Goal: Task Accomplishment & Management: Use online tool/utility

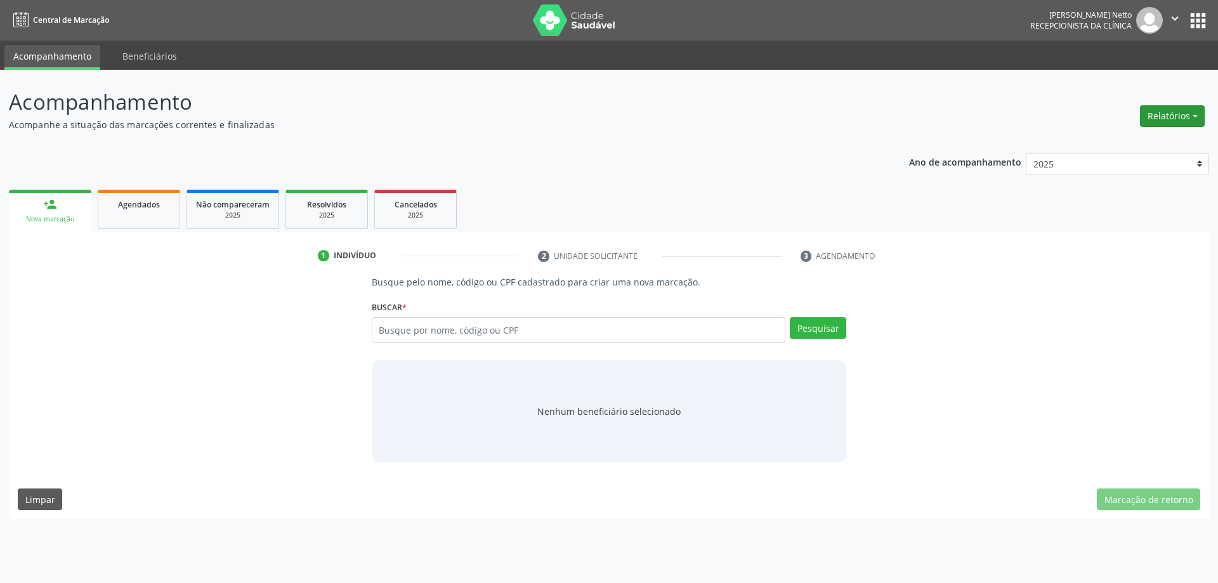
click at [1157, 117] on button "Relatórios" at bounding box center [1172, 116] width 65 height 22
click at [1149, 138] on link "Agendamentos" at bounding box center [1137, 143] width 136 height 18
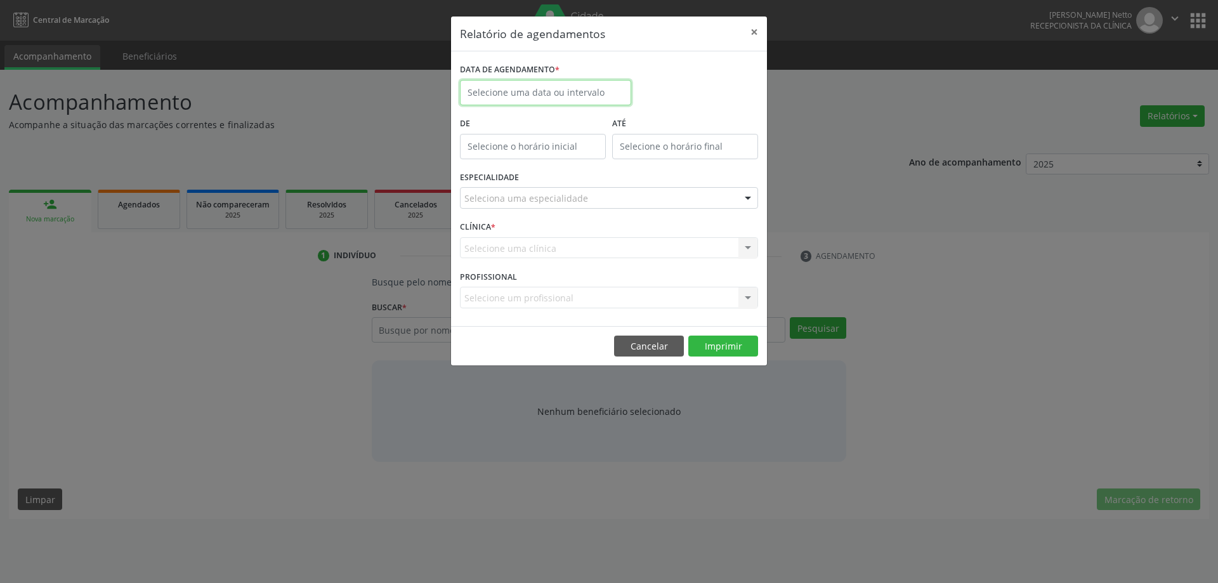
click at [583, 91] on input "text" at bounding box center [545, 92] width 171 height 25
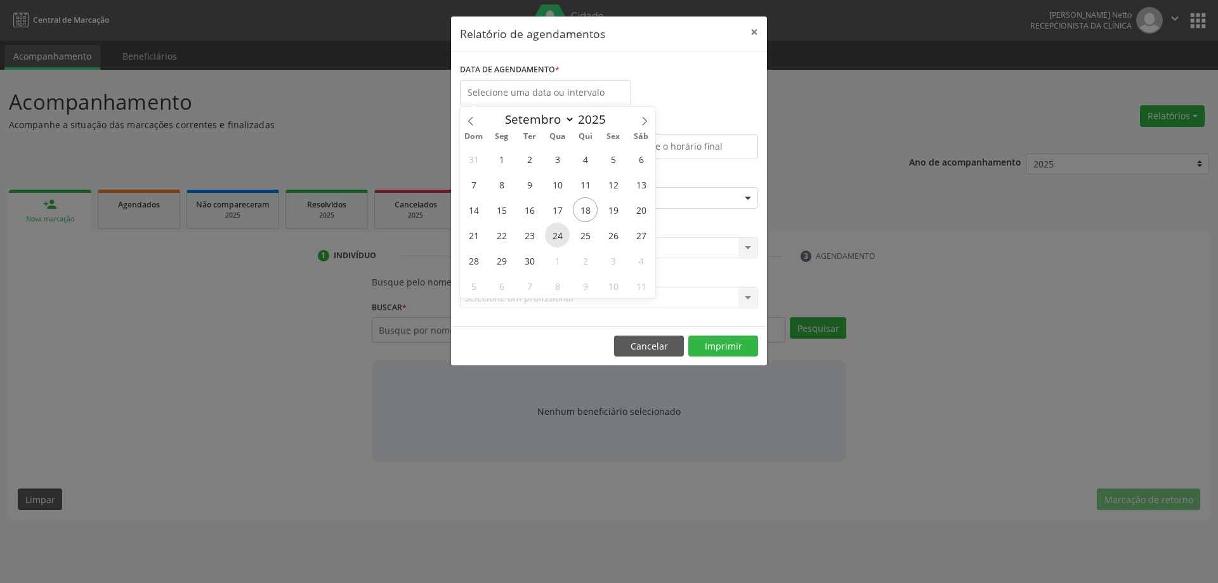
click at [553, 242] on span "24" at bounding box center [557, 235] width 25 height 25
type input "[DATE]"
click at [553, 242] on span "24" at bounding box center [557, 235] width 25 height 25
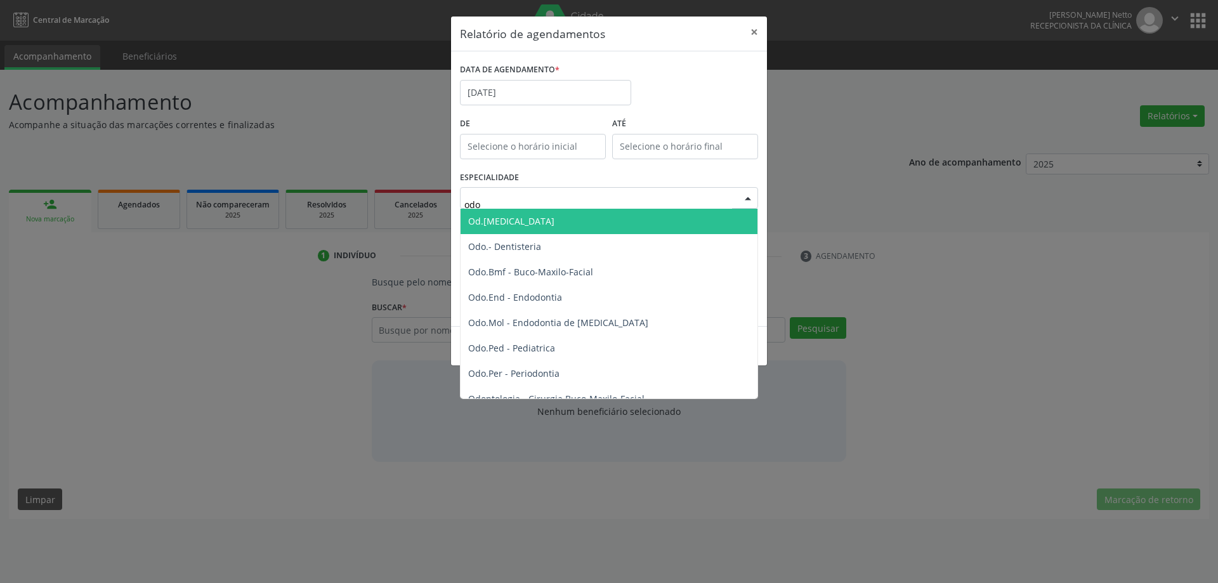
type input "odon"
click at [528, 215] on span "Todas as especialidades" at bounding box center [519, 221] width 103 height 12
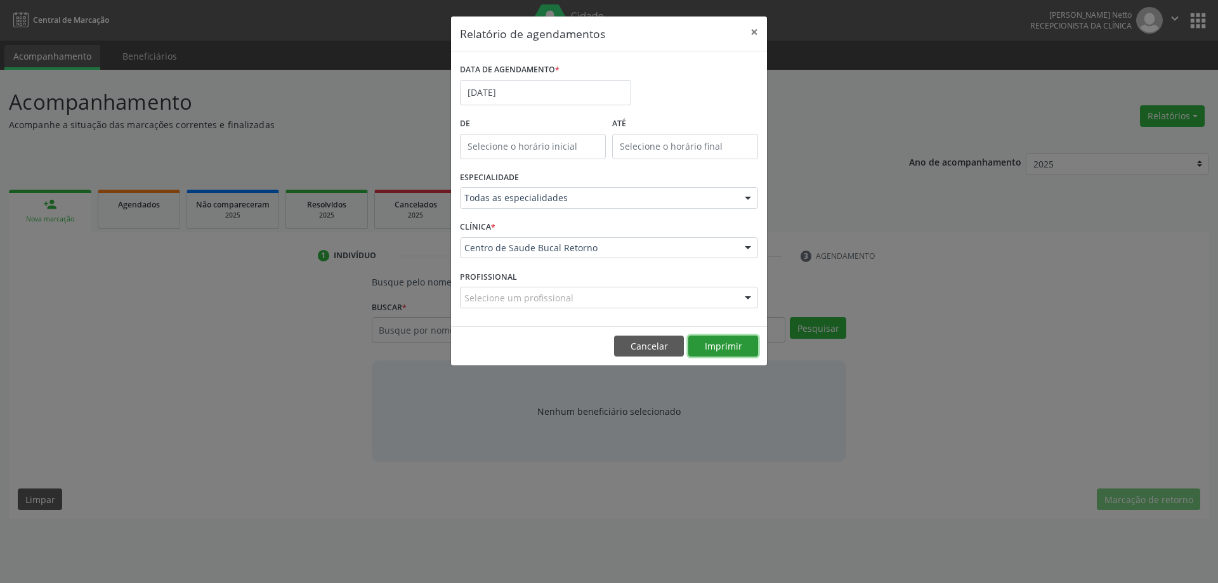
click at [708, 339] on button "Imprimir" at bounding box center [723, 347] width 70 height 22
